Goal: Transaction & Acquisition: Obtain resource

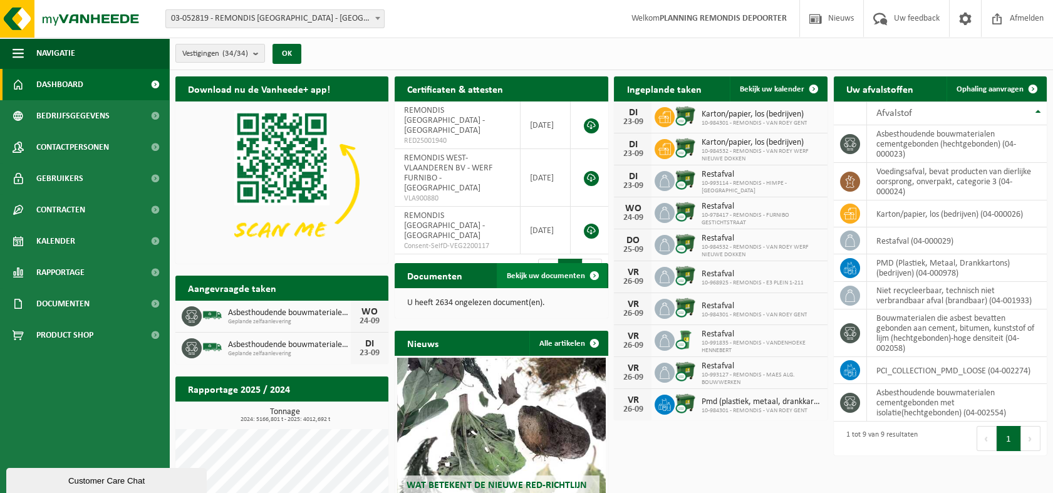
click at [554, 274] on span "Bekijk uw documenten" at bounding box center [546, 276] width 78 height 8
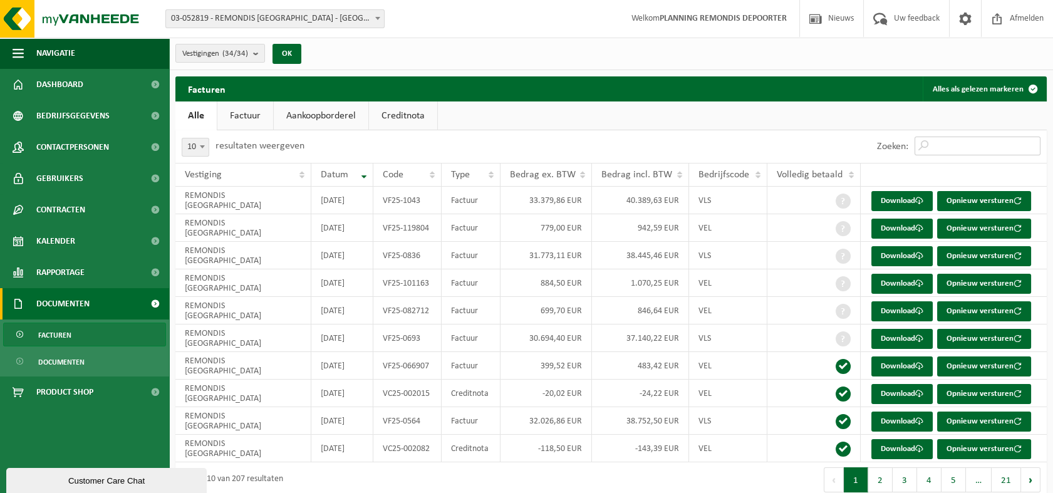
click at [947, 146] on input "Zoeken:" at bounding box center [977, 146] width 126 height 19
paste input "T250002774147"
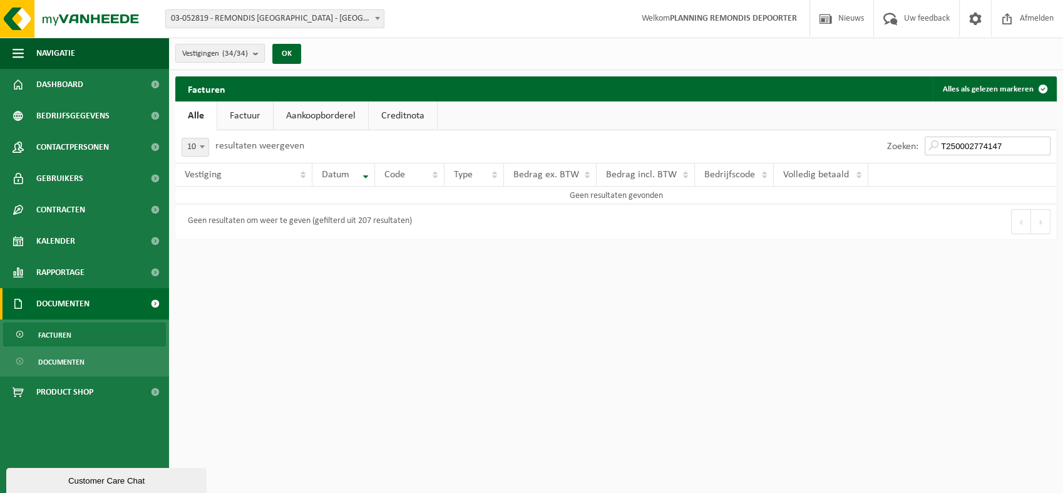
drag, startPoint x: 1003, startPoint y: 145, endPoint x: 892, endPoint y: 137, distance: 111.7
click at [892, 137] on div "Zoeken: T250002774147" at bounding box center [969, 146] width 176 height 33
paste input "6"
type input "T250002774146"
click at [253, 114] on link "Factuur" at bounding box center [245, 115] width 56 height 29
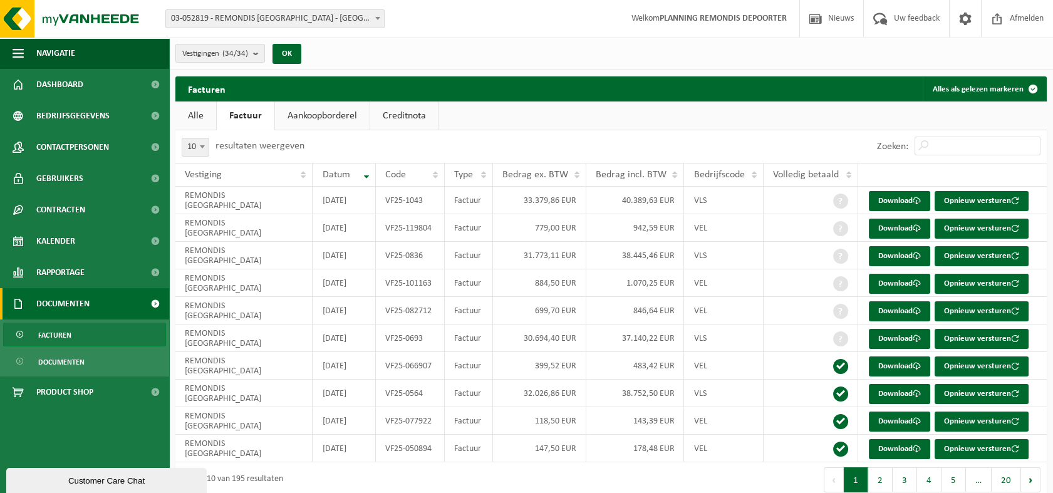
click at [316, 116] on link "Aankoopborderel" at bounding box center [322, 115] width 95 height 29
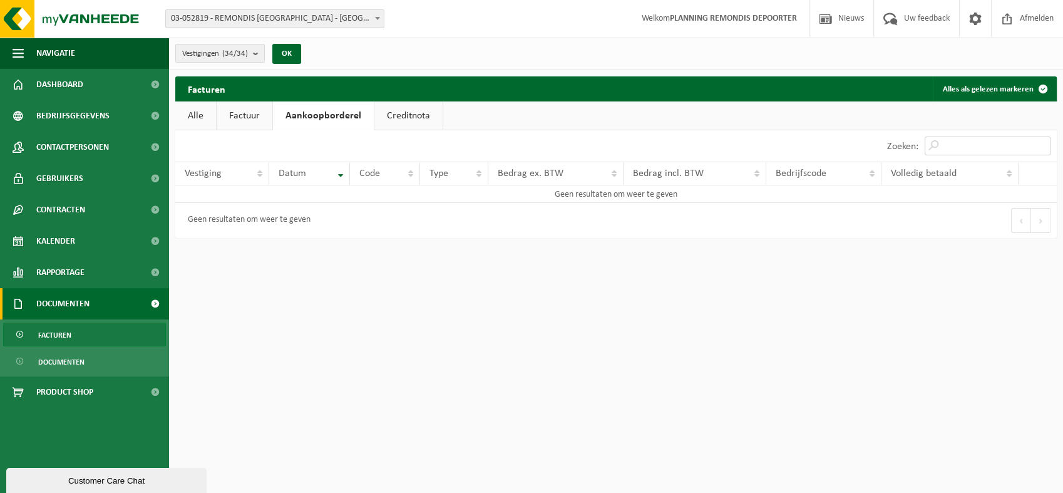
click at [966, 146] on input "Zoeken:" at bounding box center [988, 146] width 126 height 19
paste input "T250002774146"
type input "T250002774146"
click at [194, 121] on link "Alle" at bounding box center [195, 115] width 41 height 29
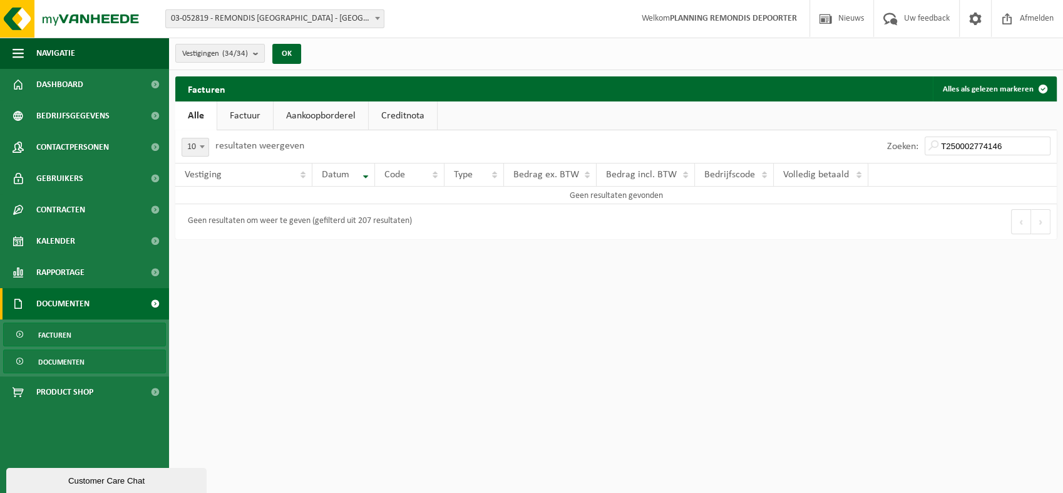
click at [75, 361] on span "Documenten" at bounding box center [61, 362] width 46 height 24
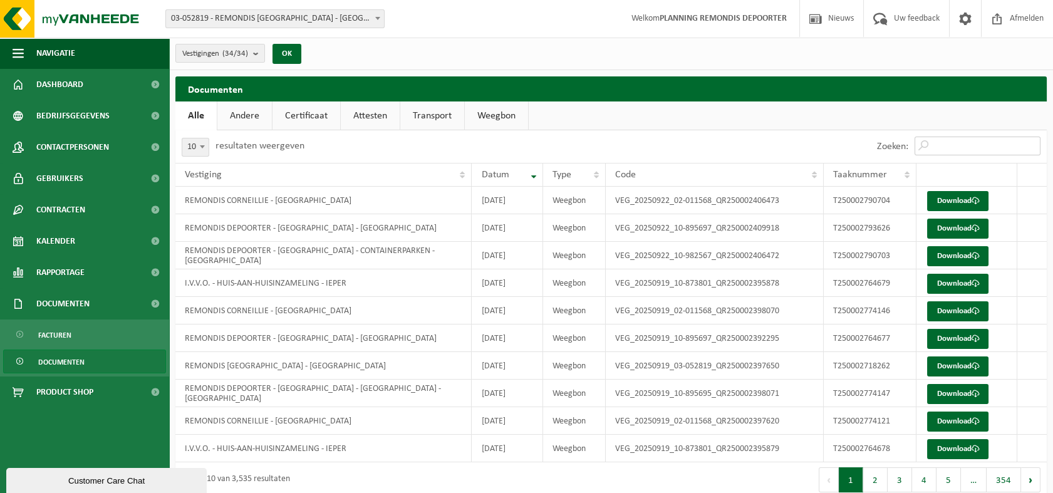
click at [949, 147] on input "Zoeken:" at bounding box center [977, 146] width 126 height 19
paste input "T250002774146"
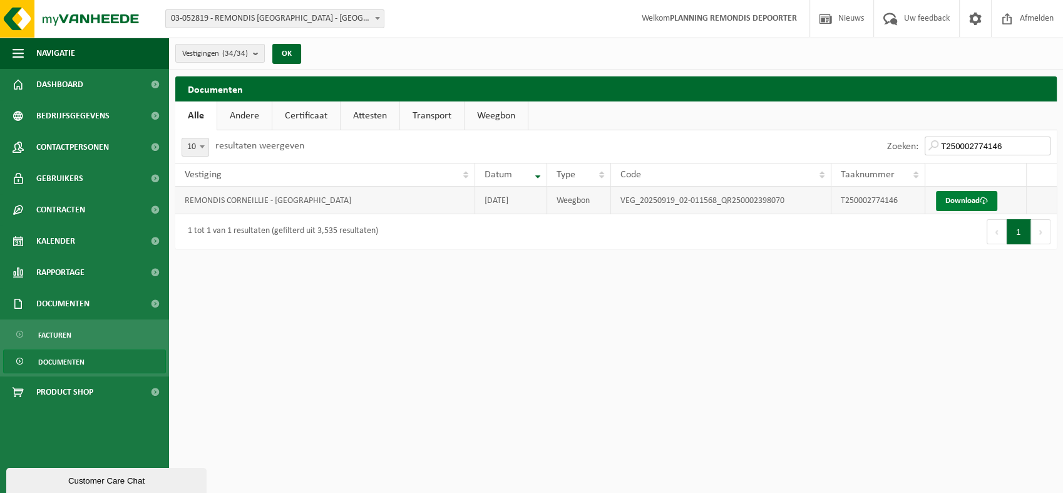
type input "T250002774146"
click at [949, 204] on link "Download" at bounding box center [966, 201] width 61 height 20
click at [952, 200] on link "Download" at bounding box center [966, 201] width 61 height 20
click at [873, 200] on td "T250002774146" at bounding box center [879, 201] width 94 height 28
click at [984, 147] on input "T250002774146" at bounding box center [988, 146] width 126 height 19
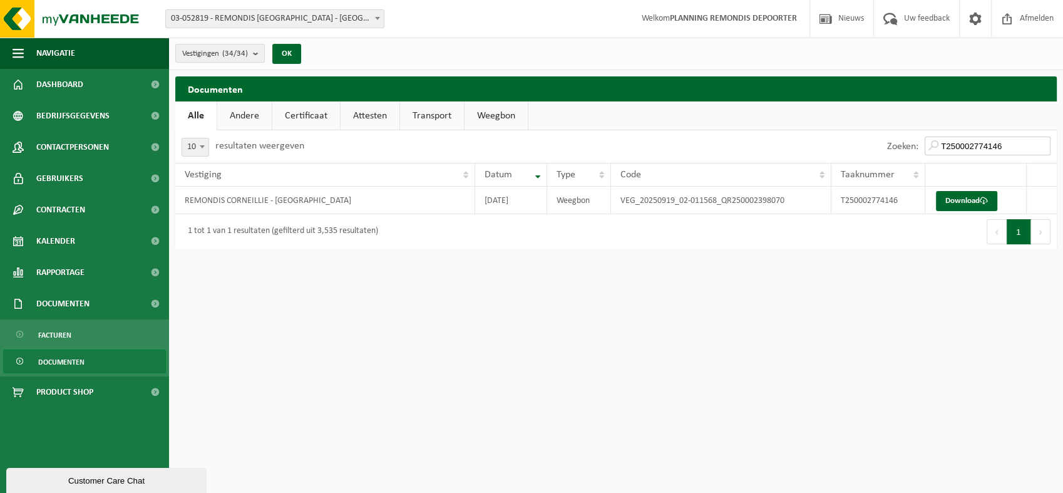
click at [987, 146] on input "T250002774146" at bounding box center [988, 146] width 126 height 19
click at [986, 146] on input "T250002774146" at bounding box center [988, 146] width 126 height 19
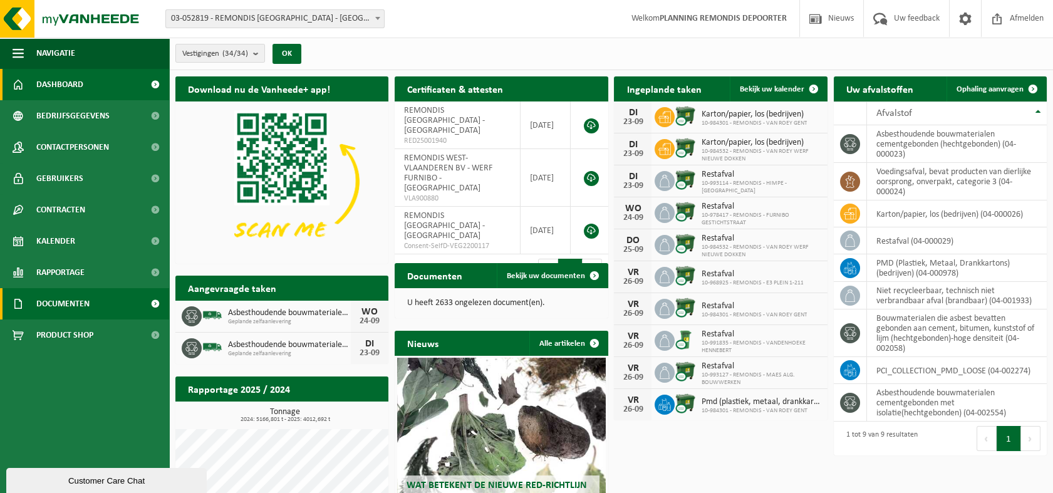
click at [63, 302] on span "Documenten" at bounding box center [62, 303] width 53 height 31
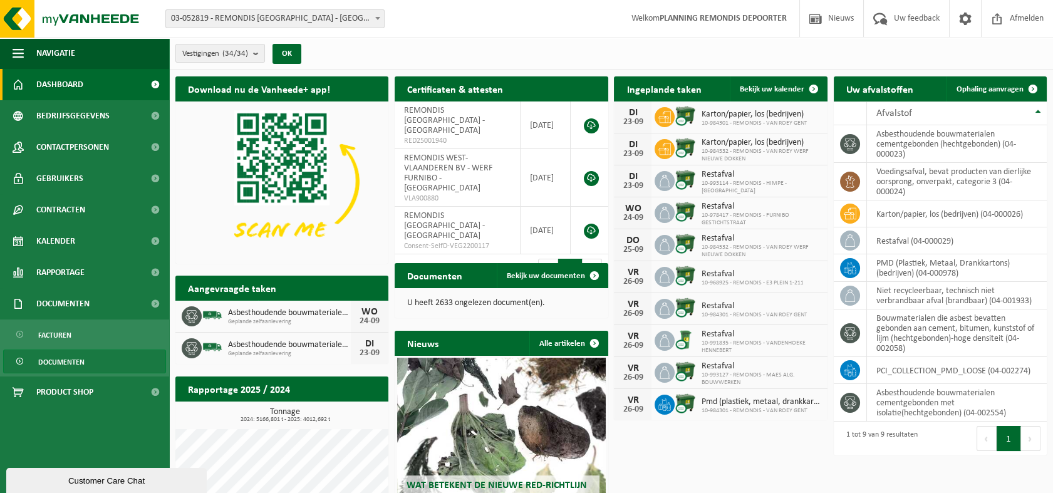
click at [81, 360] on span "Documenten" at bounding box center [61, 362] width 46 height 24
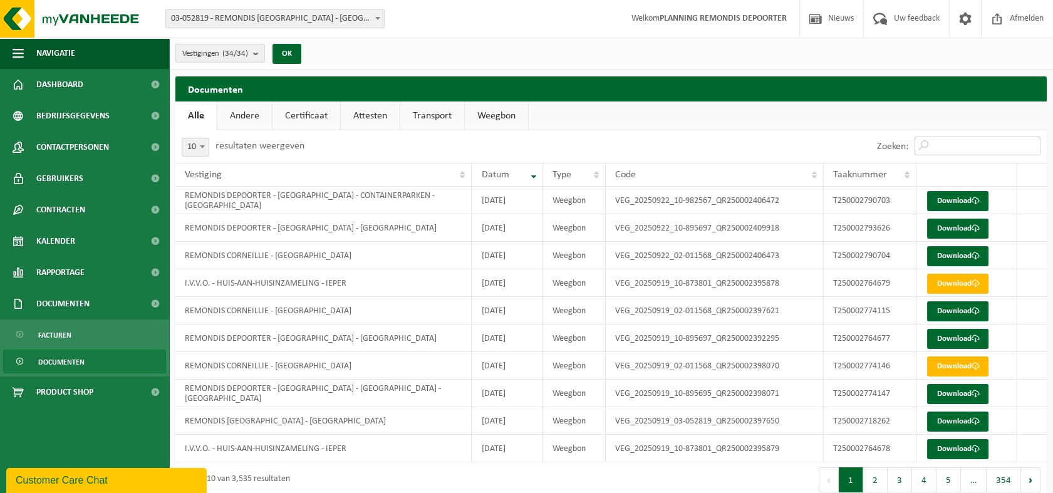
click at [976, 153] on input "Zoeken:" at bounding box center [977, 146] width 126 height 19
paste input "T250002774147"
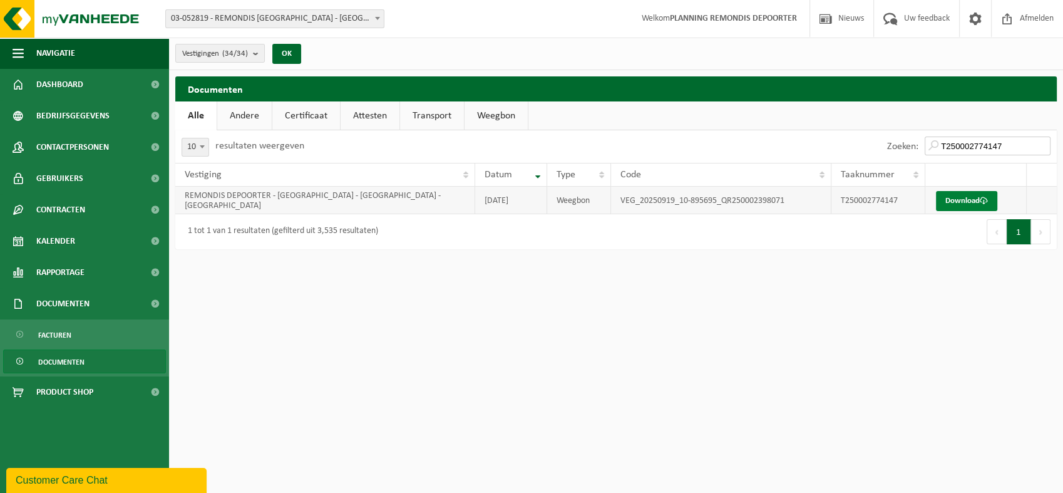
type input "T250002774147"
click at [955, 196] on link "Download" at bounding box center [966, 201] width 61 height 20
